Goal: Transaction & Acquisition: Book appointment/travel/reservation

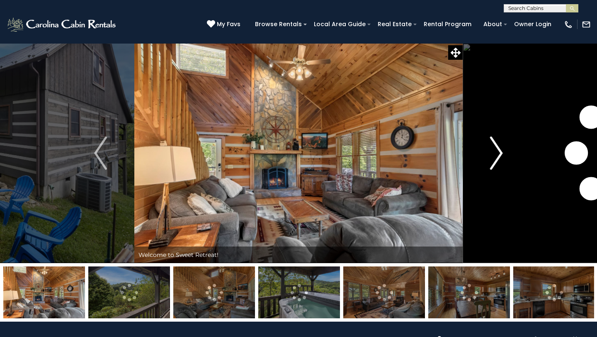
click at [489, 147] on button "Next" at bounding box center [497, 153] width 68 height 220
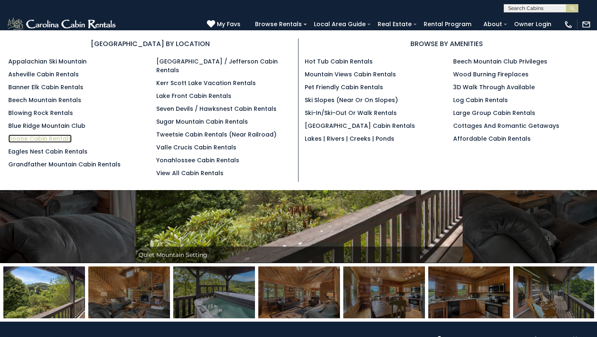
click at [41, 139] on link "Boone Cabin Rentals" at bounding box center [39, 138] width 63 height 8
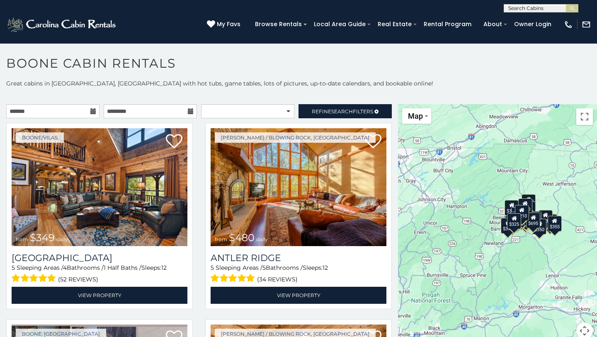
click at [93, 110] on icon at bounding box center [93, 111] width 6 height 6
click at [93, 109] on icon at bounding box center [93, 111] width 6 height 6
click at [50, 112] on input "text" at bounding box center [52, 111] width 93 height 14
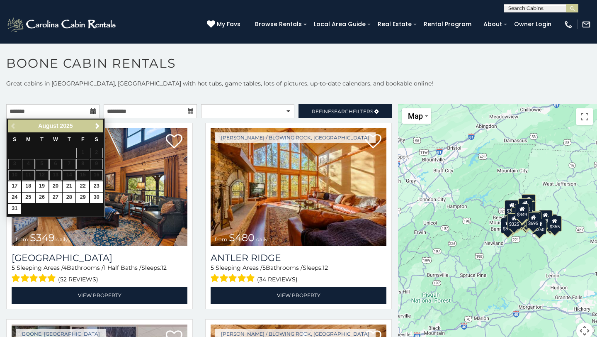
click at [92, 177] on table "S M T W T F S 1 2 3 4 5 6 7 8 9 10 11 12 13 14 15 16 17 18 19 20 21 22 23 24 25…" at bounding box center [55, 173] width 95 height 82
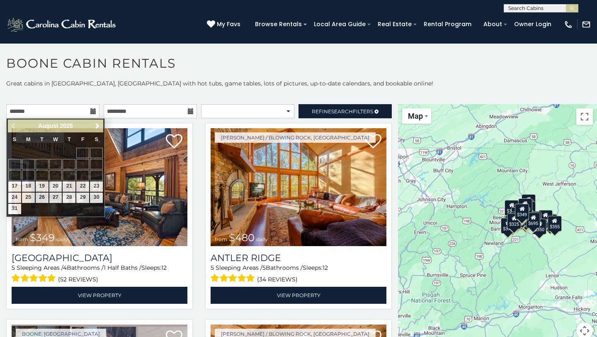
click at [189, 111] on icon at bounding box center [191, 111] width 6 height 6
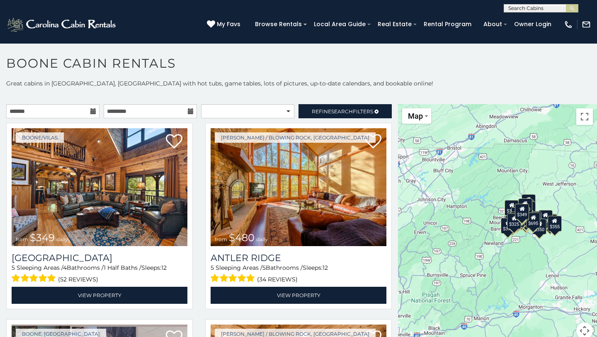
click at [191, 110] on icon at bounding box center [191, 111] width 6 height 6
click at [158, 112] on input "text" at bounding box center [150, 111] width 93 height 14
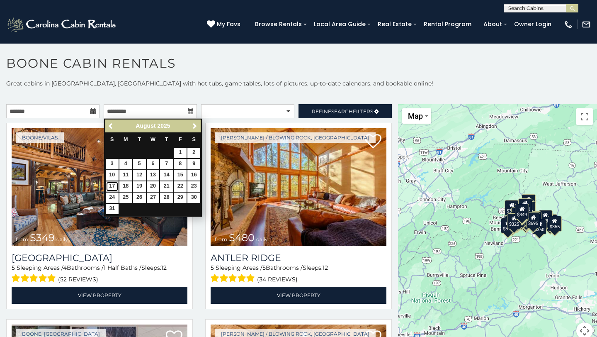
click at [113, 186] on link "17" at bounding box center [112, 186] width 13 height 10
type input "**********"
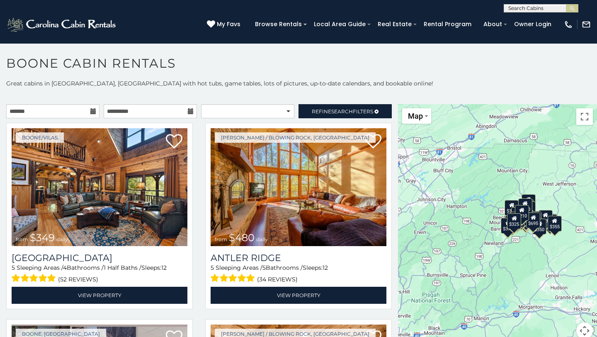
click at [91, 113] on icon at bounding box center [93, 111] width 6 height 6
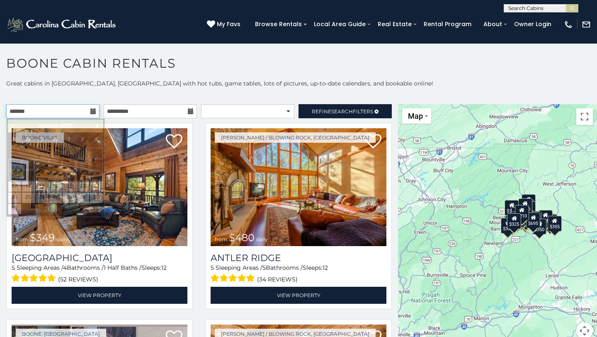
click at [75, 113] on input "text" at bounding box center [52, 111] width 93 height 14
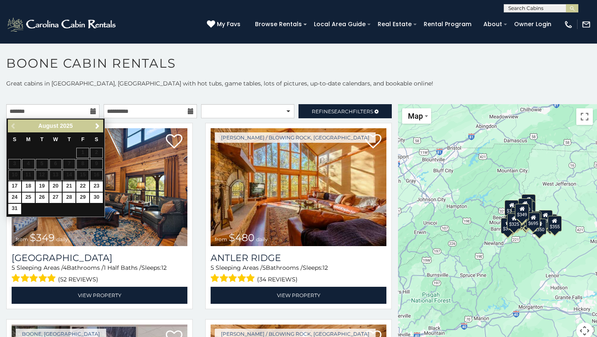
click at [99, 173] on table "S M T W T F S 1 2 3 4 5 6 7 8 9 10 11 12 13 14 15 16 17 18 19 20 21 22 23 24 25…" at bounding box center [55, 173] width 95 height 82
click at [319, 115] on link "Refine Search Filters" at bounding box center [345, 111] width 93 height 14
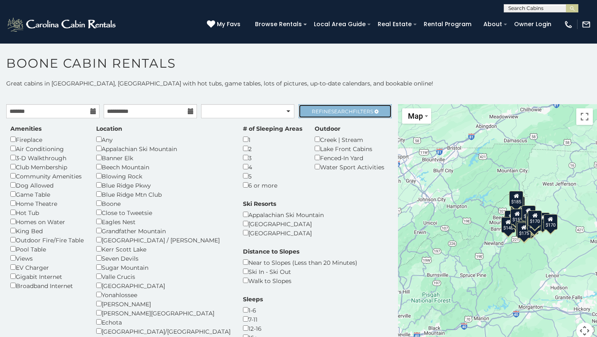
click at [338, 116] on link "Refine Search Filters" at bounding box center [345, 111] width 93 height 14
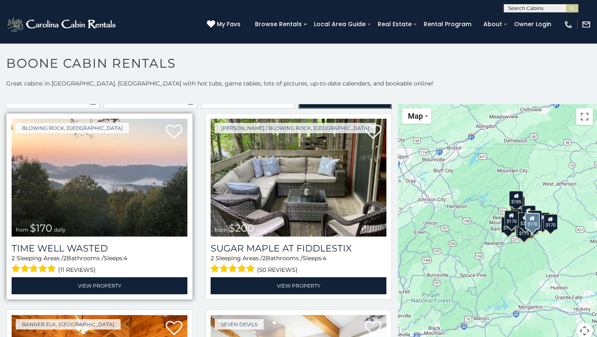
scroll to position [10, 0]
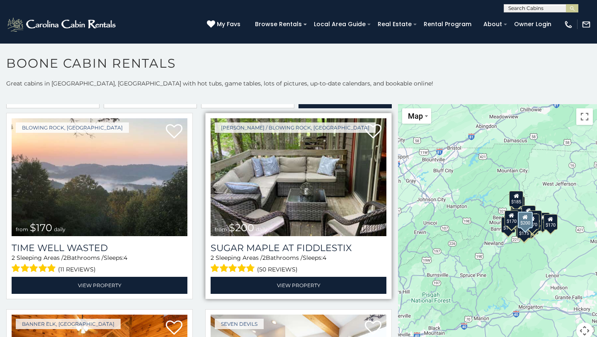
click at [316, 179] on img at bounding box center [299, 177] width 176 height 118
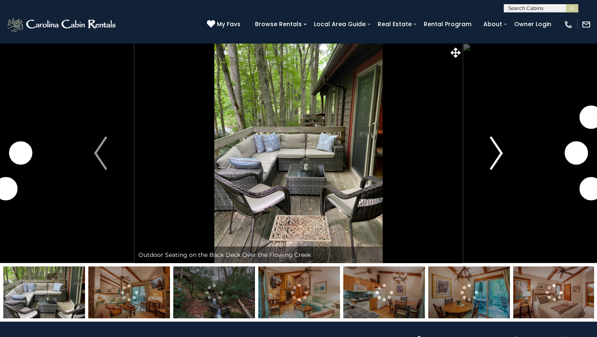
click at [495, 146] on img "Next" at bounding box center [496, 152] width 12 height 33
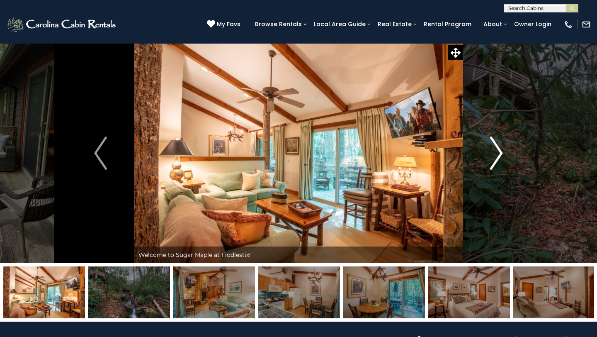
click at [494, 147] on img "Next" at bounding box center [496, 152] width 12 height 33
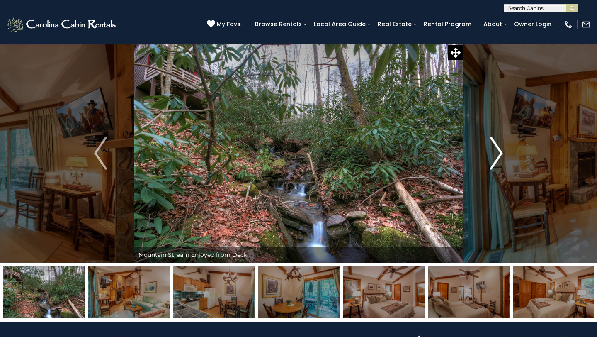
click at [494, 147] on img "Next" at bounding box center [496, 152] width 12 height 33
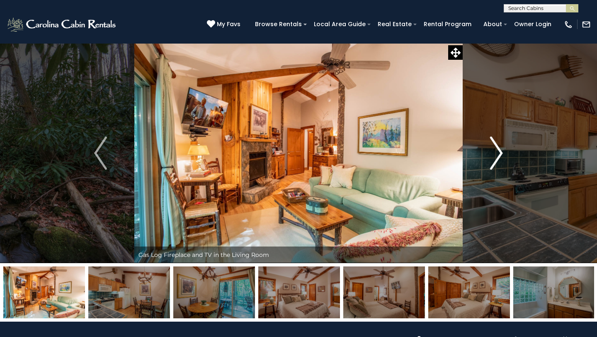
click at [494, 147] on img "Next" at bounding box center [496, 152] width 12 height 33
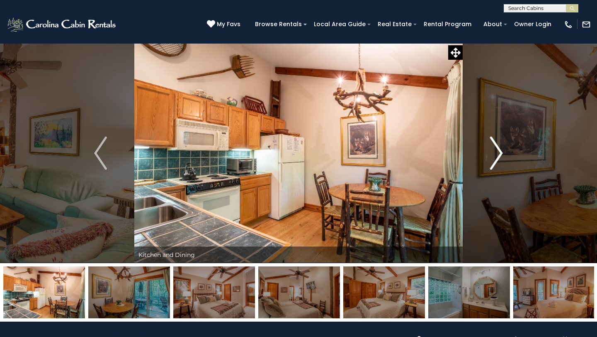
click at [494, 147] on img "Next" at bounding box center [496, 152] width 12 height 33
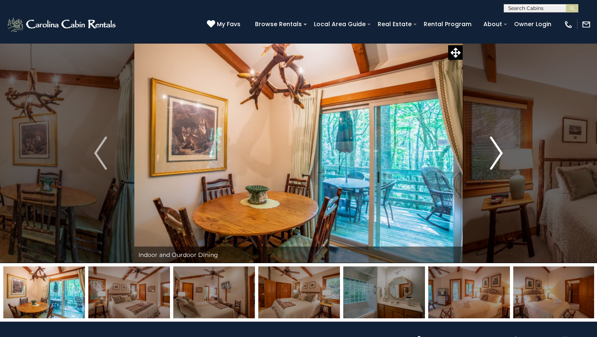
click at [494, 147] on img "Next" at bounding box center [496, 152] width 12 height 33
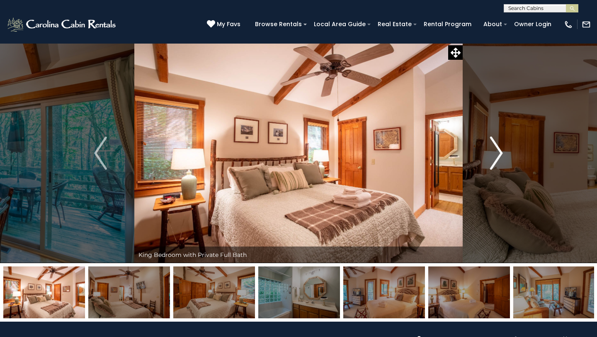
click at [494, 147] on img "Next" at bounding box center [496, 152] width 12 height 33
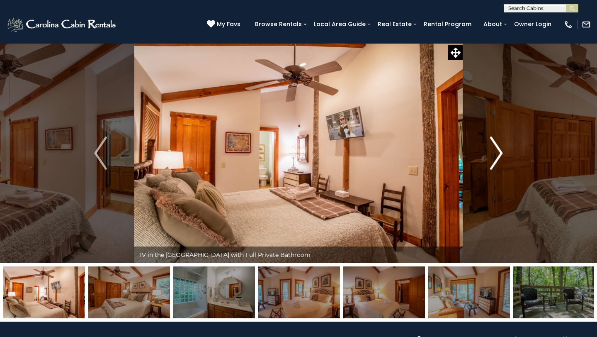
click at [495, 147] on img "Next" at bounding box center [496, 152] width 12 height 33
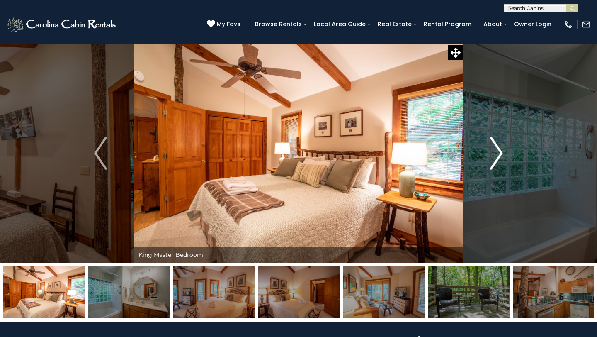
click at [495, 147] on img "Next" at bounding box center [496, 152] width 12 height 33
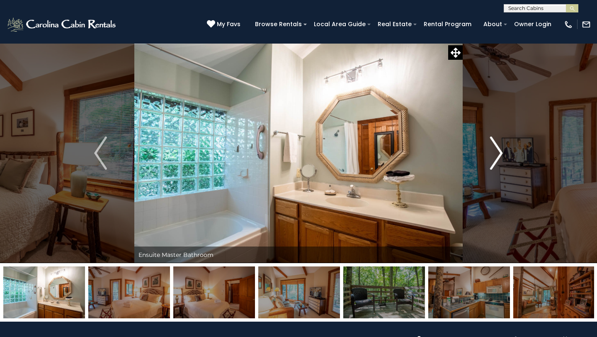
click at [495, 147] on img "Next" at bounding box center [496, 152] width 12 height 33
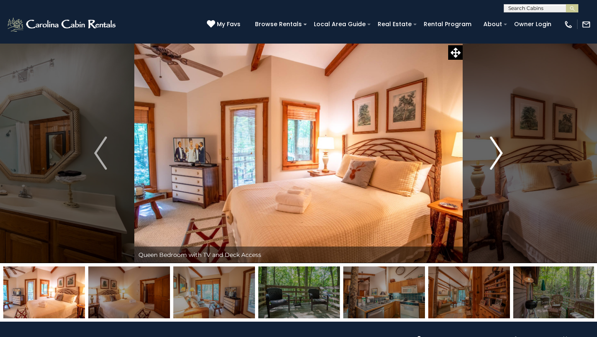
click at [496, 146] on img "Next" at bounding box center [496, 152] width 12 height 33
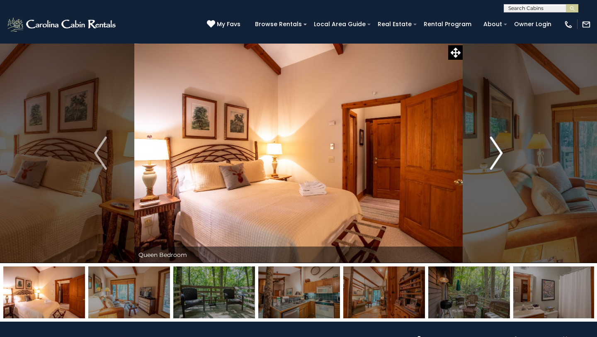
click at [496, 146] on img "Next" at bounding box center [496, 152] width 12 height 33
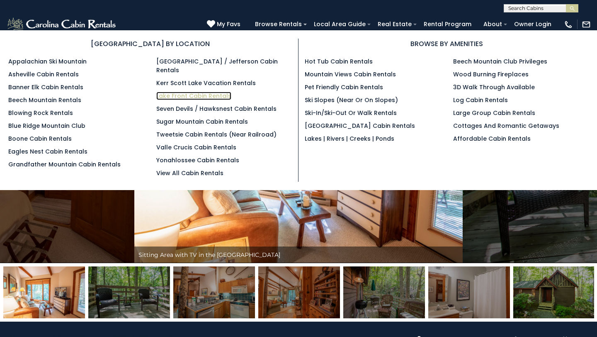
click at [176, 92] on link "Lake Front Cabin Rentals" at bounding box center [193, 96] width 75 height 8
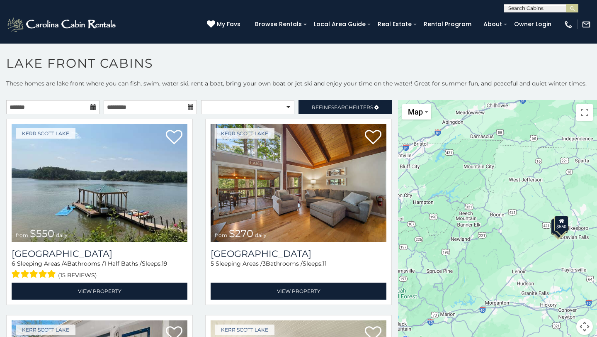
click at [92, 106] on icon at bounding box center [93, 107] width 6 height 6
click at [62, 106] on input "text" at bounding box center [52, 107] width 93 height 14
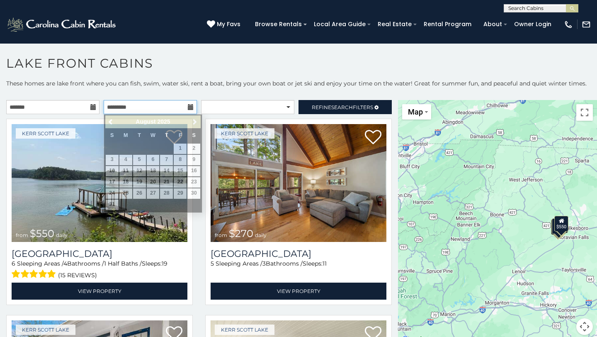
click at [146, 112] on input "text" at bounding box center [150, 107] width 93 height 14
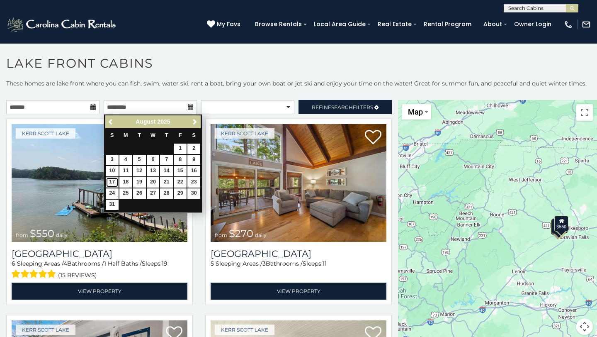
click at [115, 180] on link "17" at bounding box center [112, 182] width 13 height 10
type input "**********"
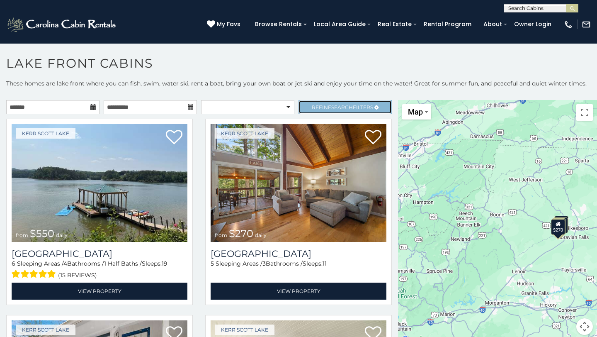
click at [320, 106] on span "Refine Search Filters" at bounding box center [342, 107] width 61 height 6
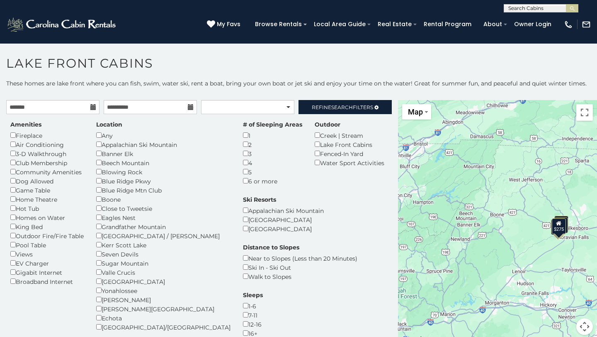
click at [243, 139] on div "1" at bounding box center [272, 135] width 59 height 9
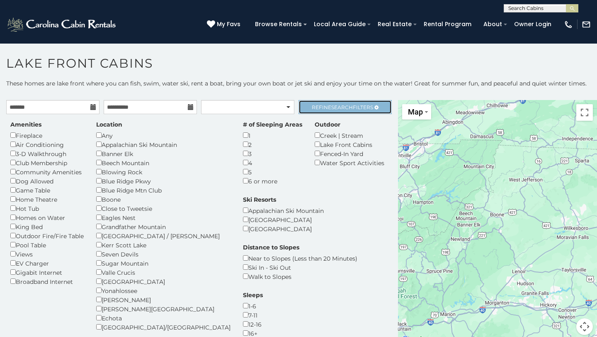
click at [333, 105] on span "Search" at bounding box center [342, 107] width 22 height 6
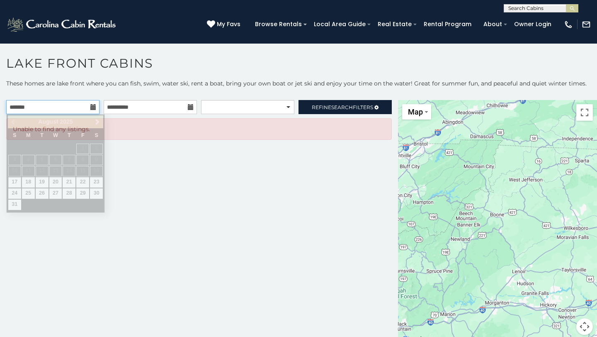
click at [77, 108] on input "text" at bounding box center [52, 107] width 93 height 14
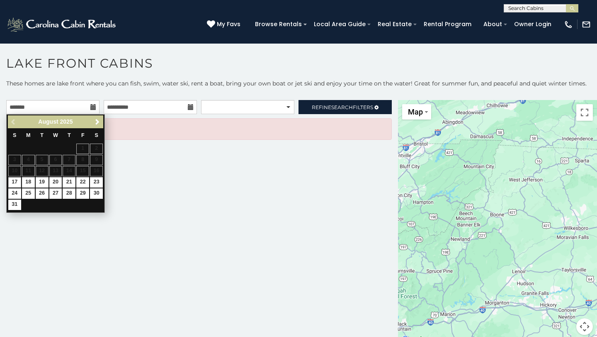
click at [97, 171] on table "S M T W T F S 1 2 3 4 5 6 7 8 9 10 11 12 13 14 15 16 17 18 19 20 21 22 23 24 25…" at bounding box center [55, 169] width 95 height 82
click at [12, 121] on div "Previous Next August 2025" at bounding box center [55, 121] width 95 height 13
click at [97, 122] on span "Next" at bounding box center [97, 122] width 7 height 7
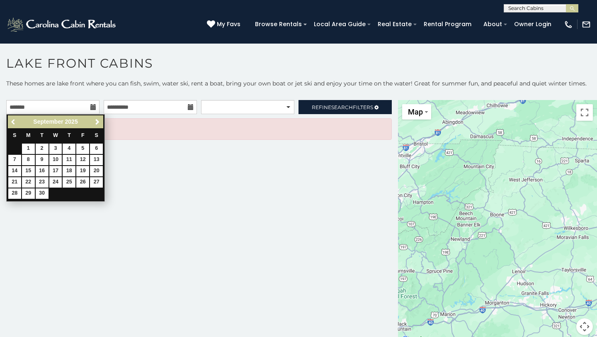
click at [15, 121] on span "Previous" at bounding box center [13, 122] width 7 height 7
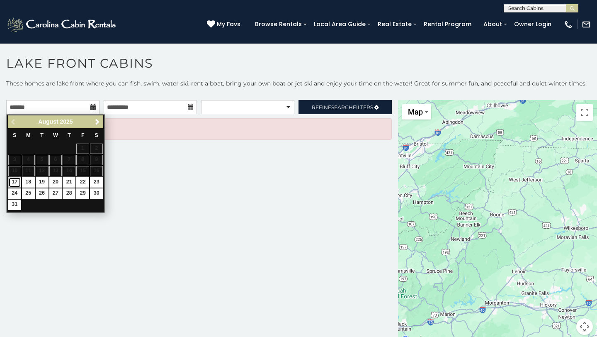
click at [16, 180] on link "17" at bounding box center [14, 182] width 13 height 10
type input "**********"
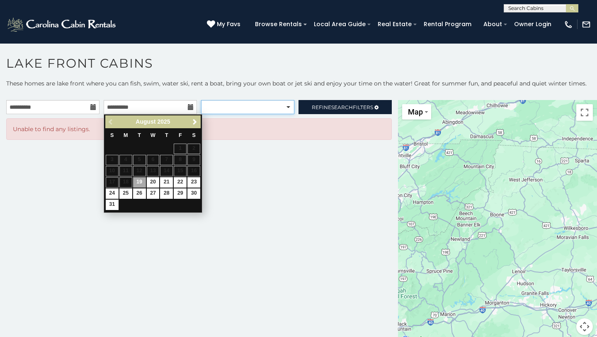
click at [286, 107] on select "**********" at bounding box center [247, 107] width 93 height 14
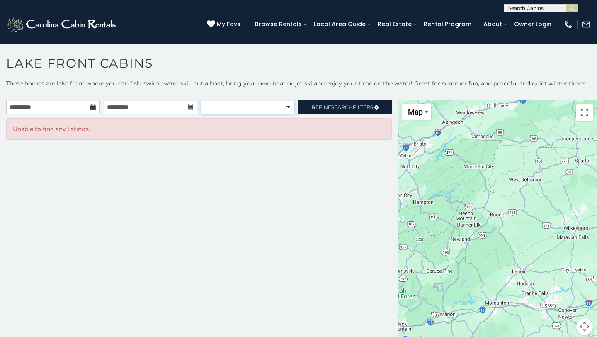
select select "******"
click at [201, 100] on select "**********" at bounding box center [247, 107] width 93 height 14
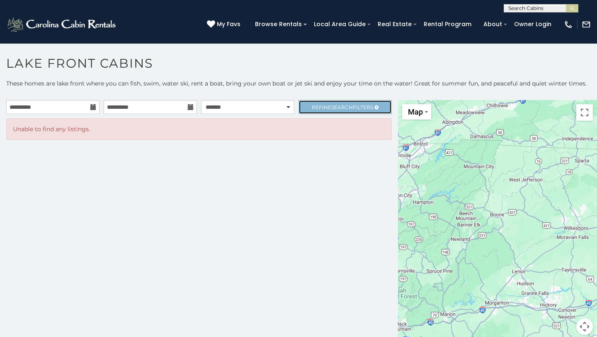
click at [344, 111] on link "Refine Search Filters" at bounding box center [345, 107] width 93 height 14
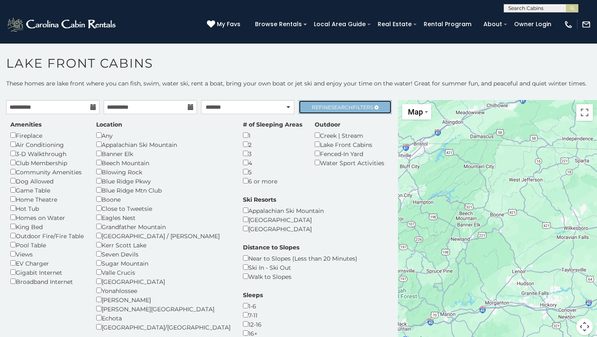
click at [352, 102] on link "Refine Search Filters" at bounding box center [345, 107] width 93 height 14
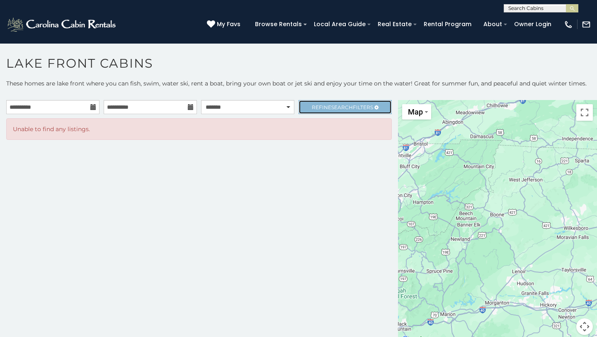
click at [326, 102] on link "Refine Search Filters" at bounding box center [345, 107] width 93 height 14
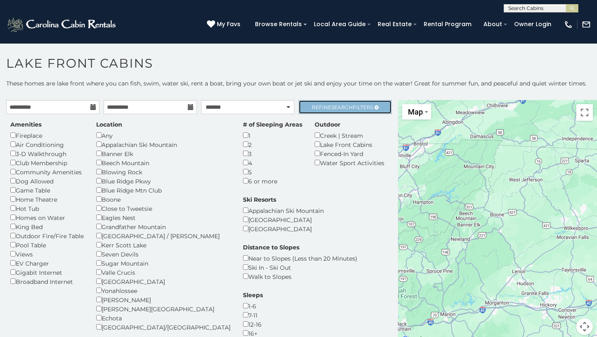
click at [354, 104] on span "Refine Search Filters" at bounding box center [342, 107] width 61 height 6
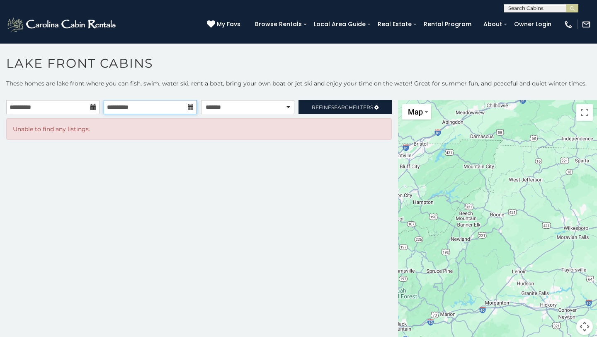
click at [172, 106] on input "**********" at bounding box center [150, 107] width 93 height 14
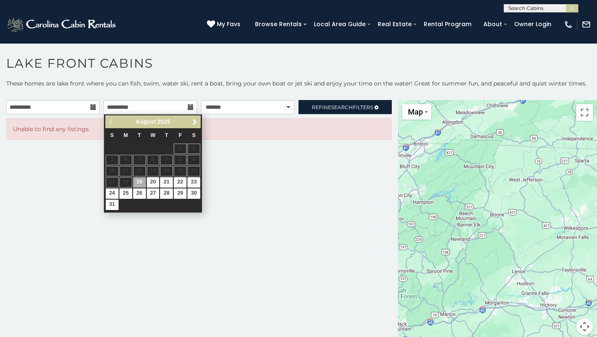
click at [97, 99] on div "**********" at bounding box center [298, 211] width 597 height 265
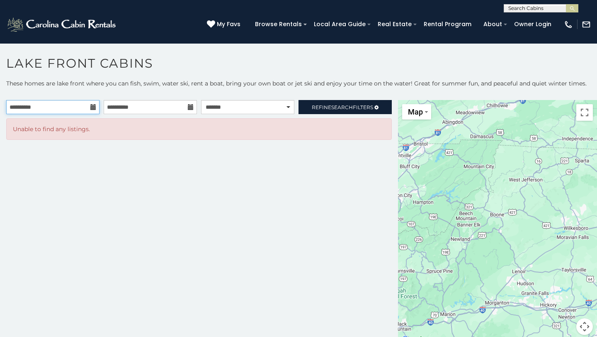
click at [89, 110] on input "**********" at bounding box center [52, 107] width 93 height 14
